Goal: Information Seeking & Learning: Learn about a topic

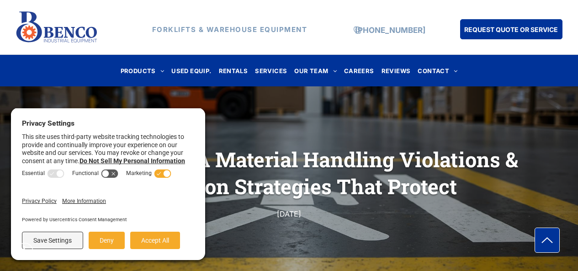
scroll to position [53, 0]
click at [107, 241] on button "Deny" at bounding box center [107, 240] width 36 height 17
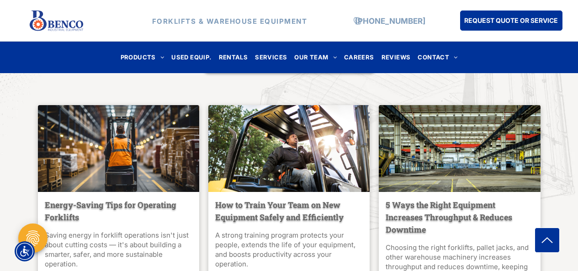
scroll to position [3320, 0]
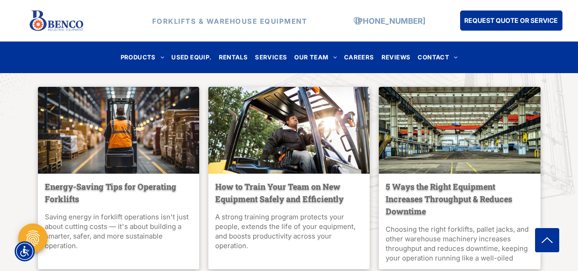
click at [416, 204] on link "5 Ways the Right Equipment Increases Throughput & Reduces Downtime" at bounding box center [460, 199] width 148 height 37
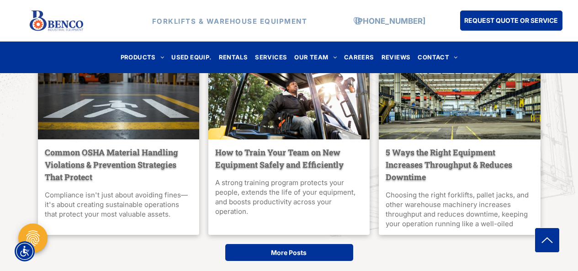
scroll to position [2761, 0]
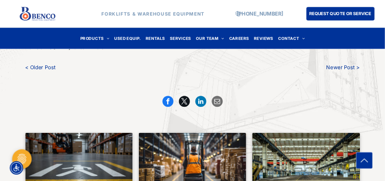
scroll to position [2870, 0]
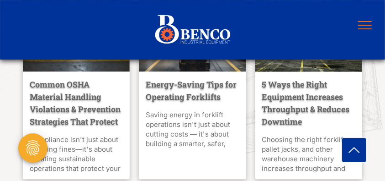
click at [287, 122] on link "5 Ways the Right Equipment Increases Throughput & Reduces Downtime" at bounding box center [308, 103] width 93 height 49
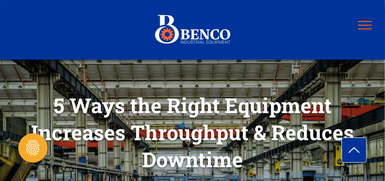
click at [0, 107] on div "5 Ways the Right Equipment Increases Throughput & Reduces Downtime May 12, 2025" at bounding box center [192, 142] width 385 height 102
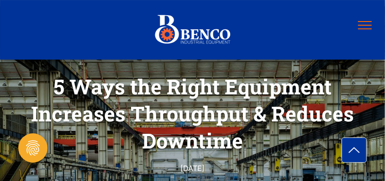
scroll to position [96, 0]
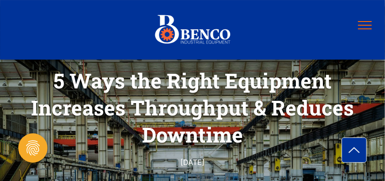
click at [0, 105] on div "5 Ways the Right Equipment Increases Throughput & Reduces Downtime May 12, 2025" at bounding box center [192, 117] width 385 height 102
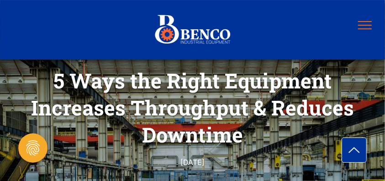
click at [0, 102] on div "5 Ways the Right Equipment Increases Throughput & Reduces Downtime May 12, 2025" at bounding box center [192, 117] width 385 height 102
click at [0, 100] on div "5 Ways the Right Equipment Increases Throughput & Reduces Downtime May 12, 2025" at bounding box center [192, 117] width 385 height 102
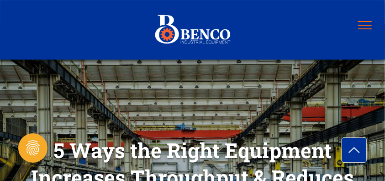
scroll to position [0, 0]
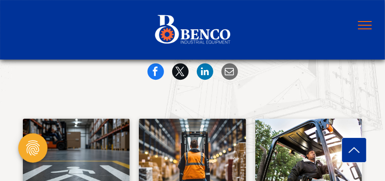
scroll to position [2096, 0]
